Goal: Book appointment/travel/reservation

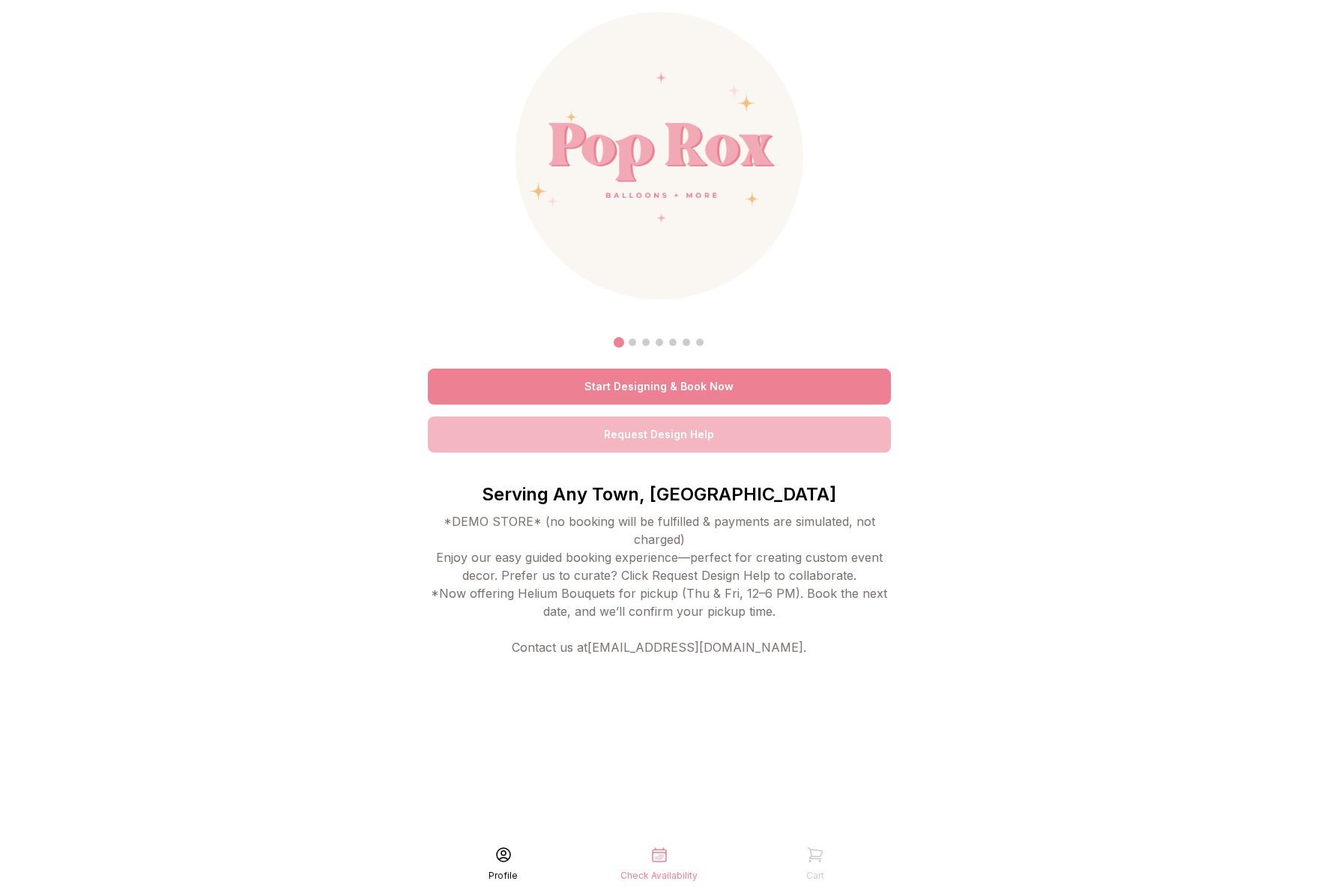
click at [596, 375] on link "Start Designing & Book Now" at bounding box center [659, 387] width 463 height 36
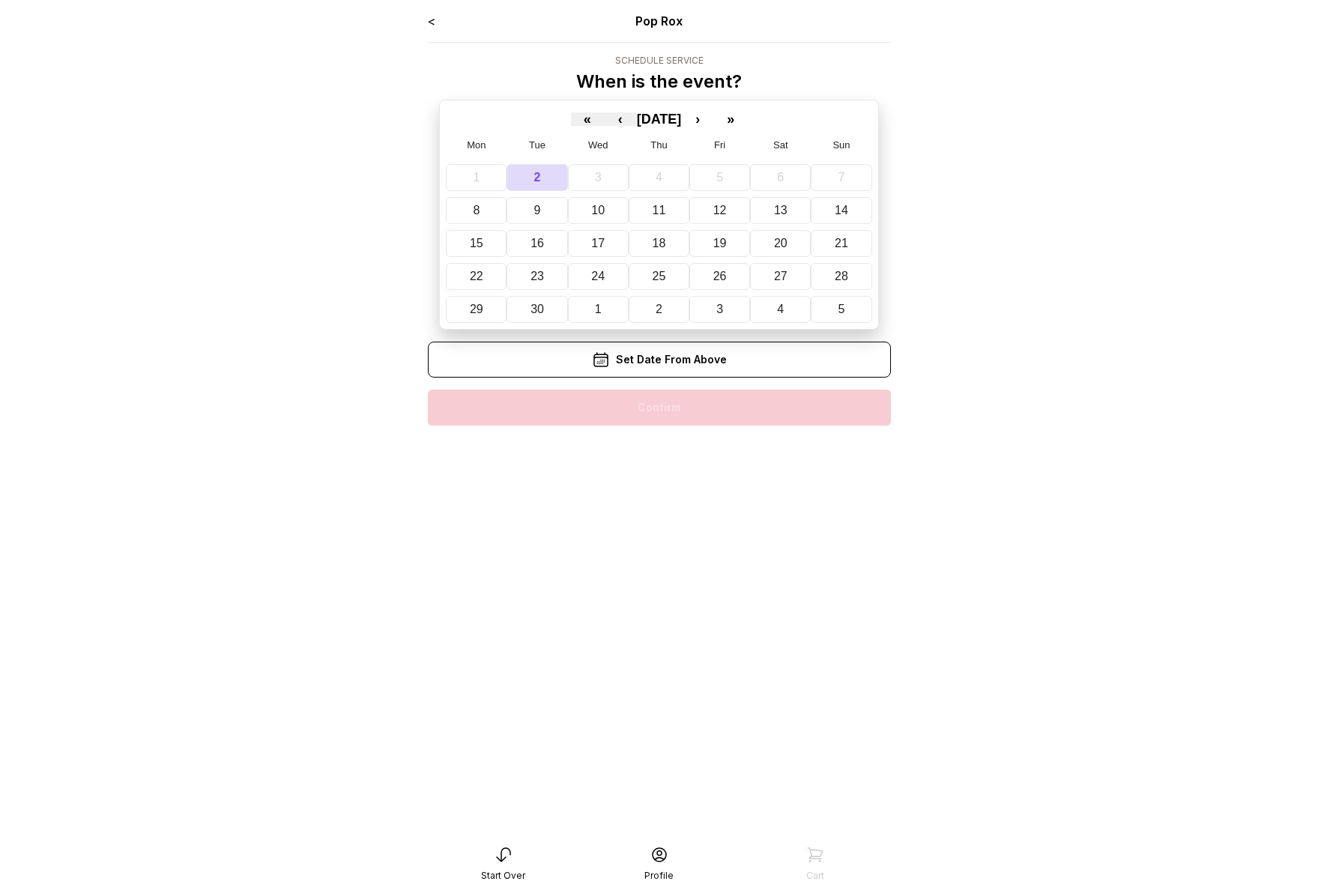
click at [1064, 204] on main "< Pop Rox Schedule Service When is the event? « ‹ September 2025 › » Mon Tue We…" at bounding box center [659, 443] width 1318 height 887
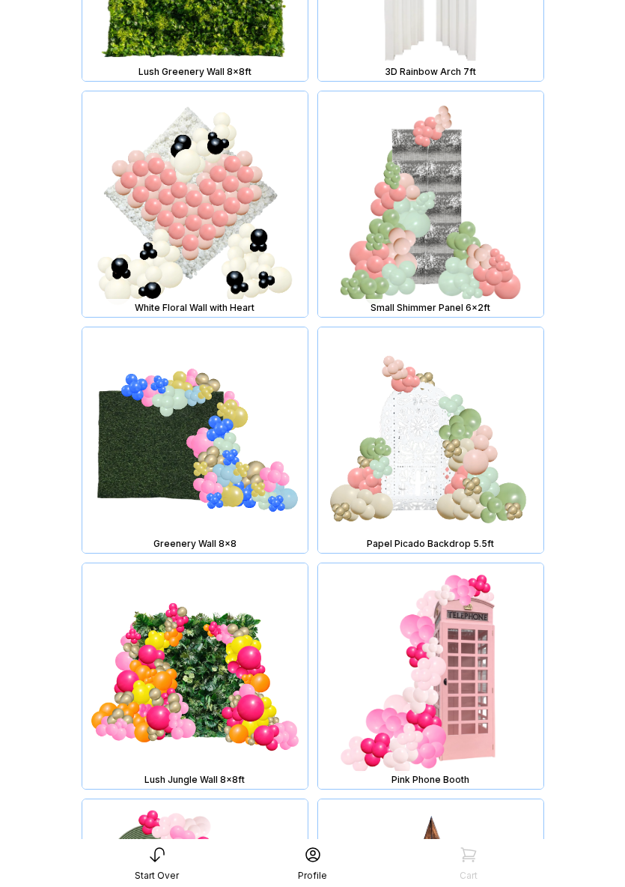
click at [431, 223] on img at bounding box center [430, 203] width 225 height 225
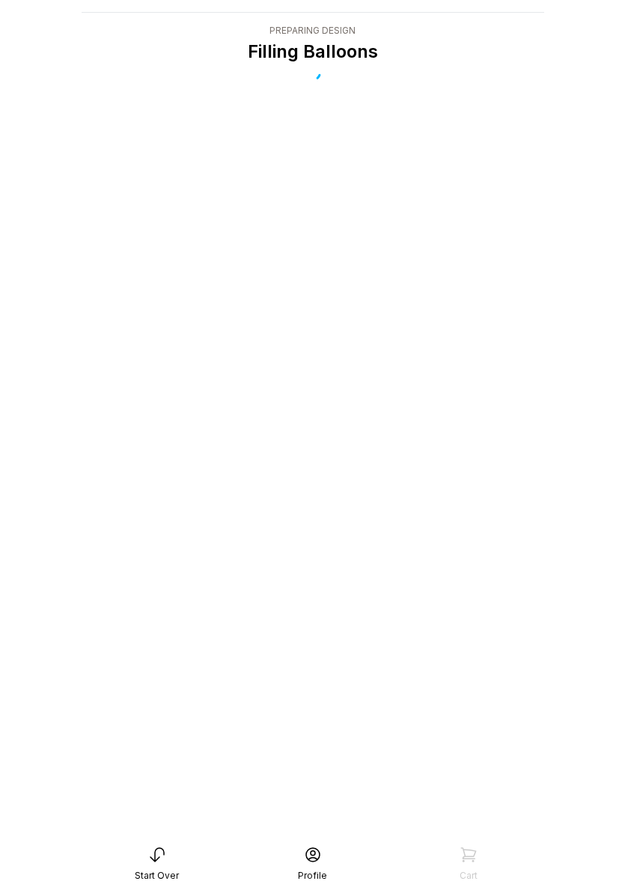
scroll to position [30, 0]
